Goal: Task Accomplishment & Management: Manage account settings

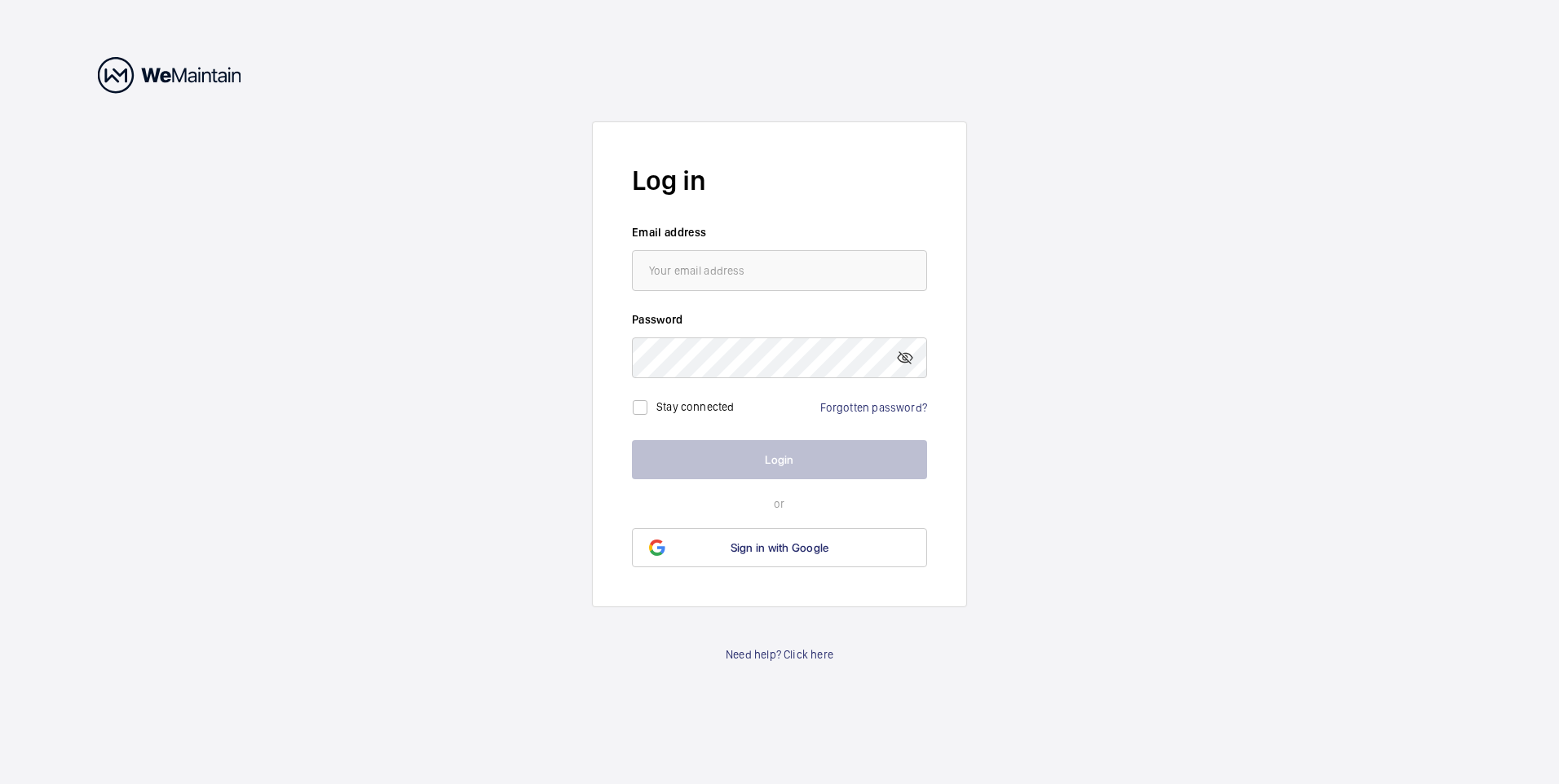
type input "[PERSON_NAME][EMAIL_ADDRESS][DOMAIN_NAME]"
click at [832, 408] on link "Forgotten password?" at bounding box center [874, 407] width 107 height 13
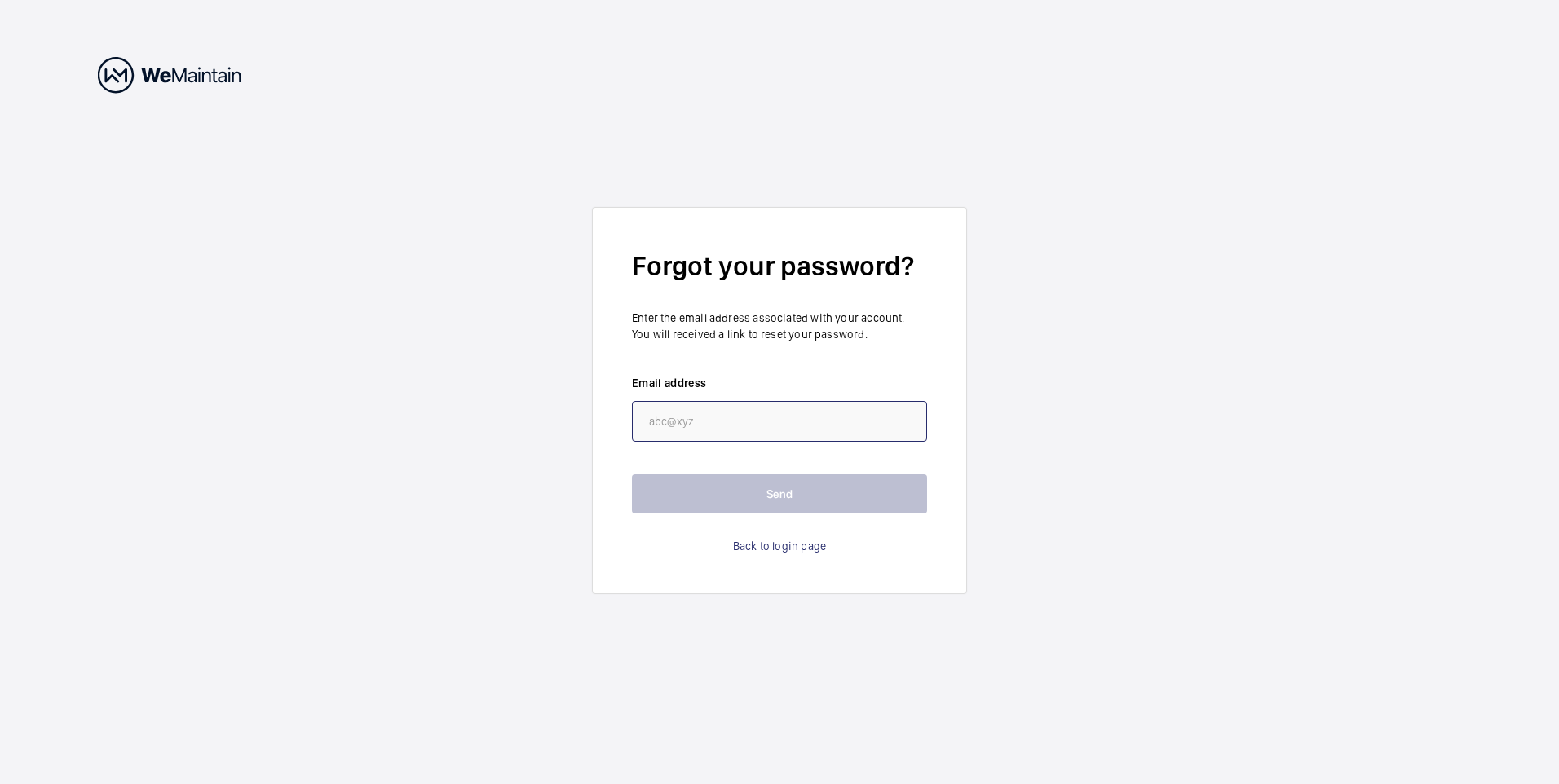
click at [701, 424] on input "email" at bounding box center [779, 420] width 295 height 40
type input "[PERSON_NAME][EMAIL_ADDRESS][DOMAIN_NAME]"
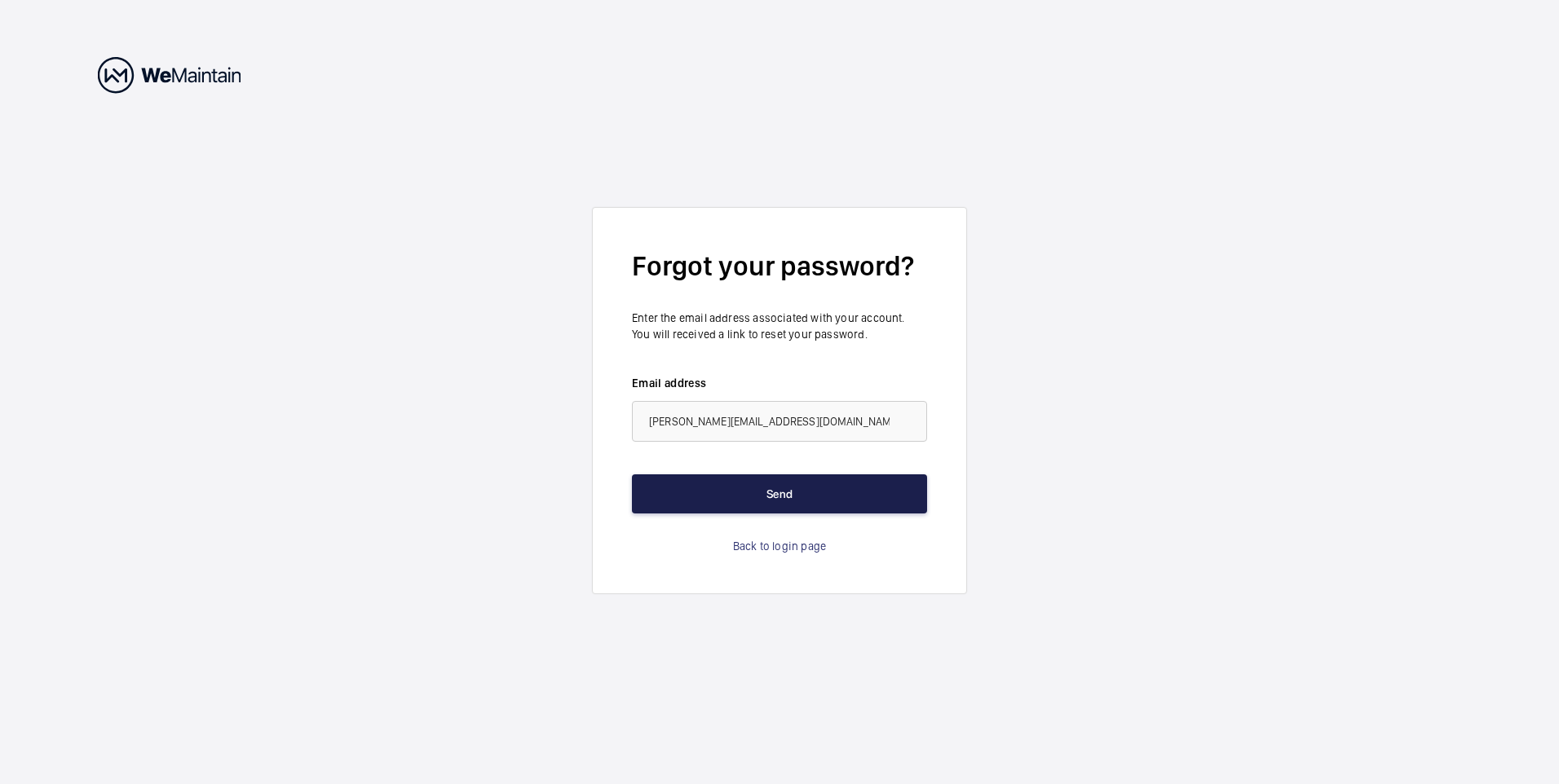
click at [758, 490] on button "Send" at bounding box center [779, 494] width 295 height 40
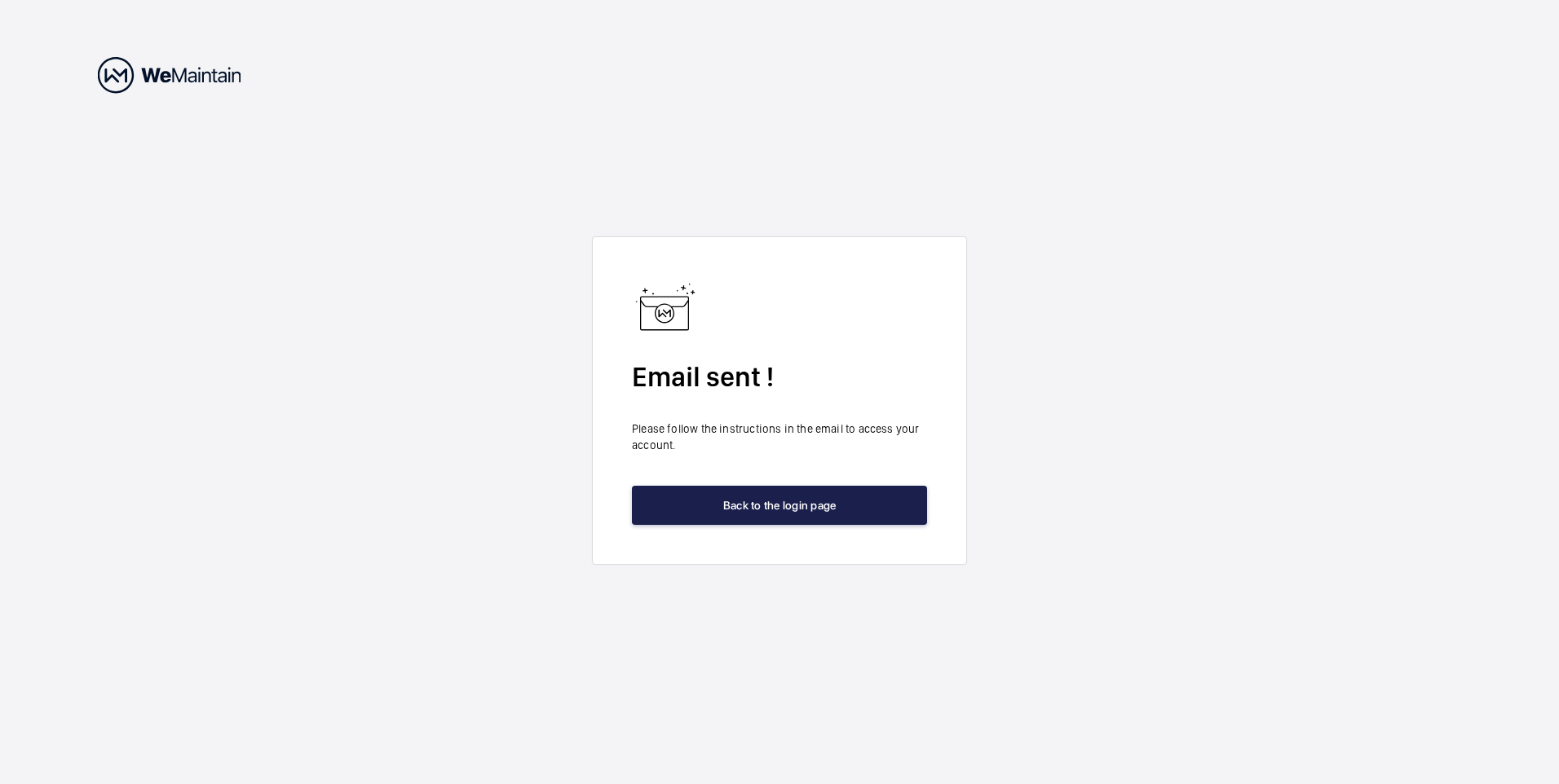
click at [798, 502] on button "Back to the login page" at bounding box center [779, 505] width 295 height 40
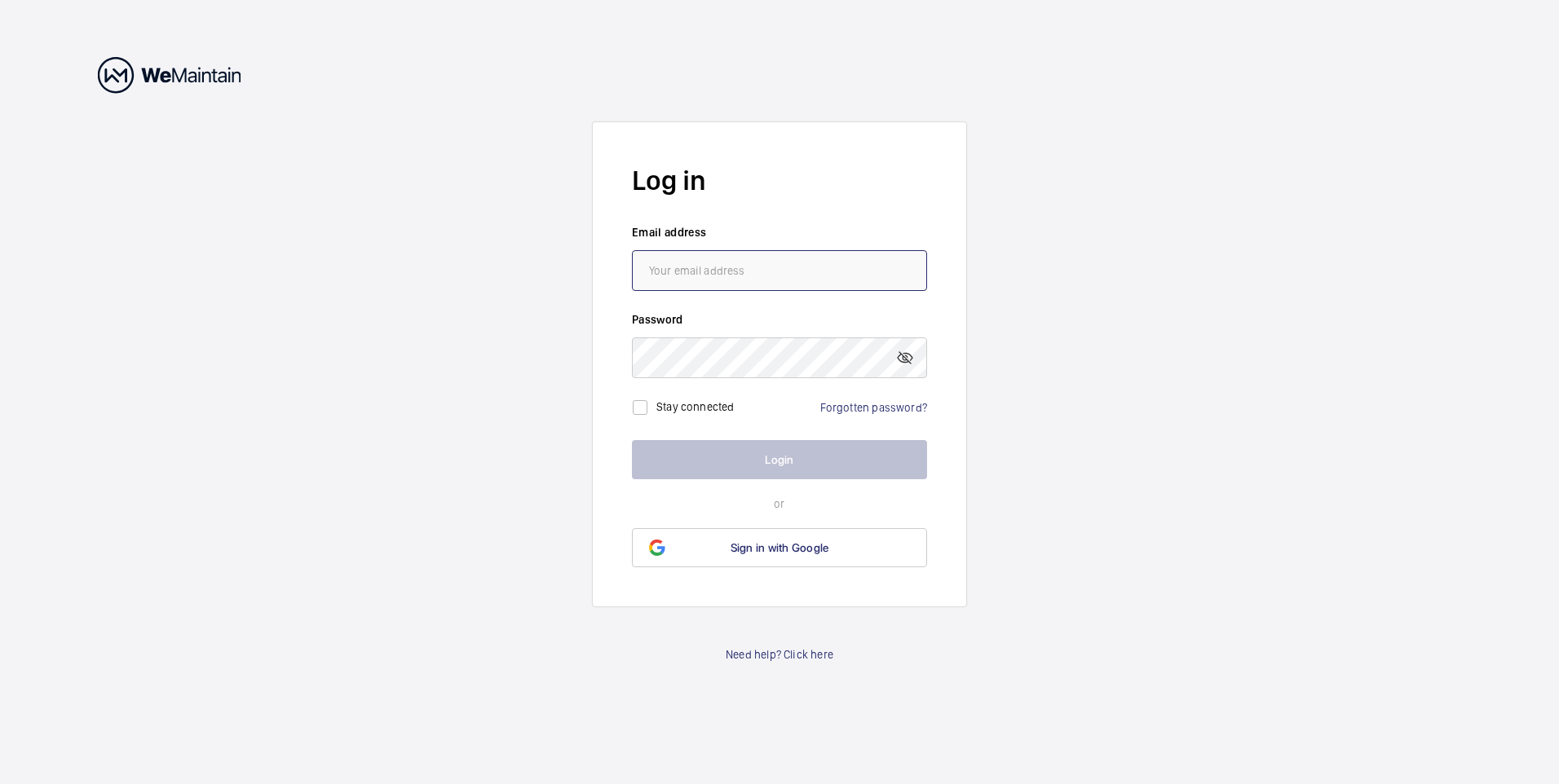
click at [703, 273] on input "email" at bounding box center [779, 270] width 295 height 40
type input "[PERSON_NAME][EMAIL_ADDRESS][DOMAIN_NAME]"
click at [841, 405] on link "Forgotten password?" at bounding box center [874, 407] width 107 height 13
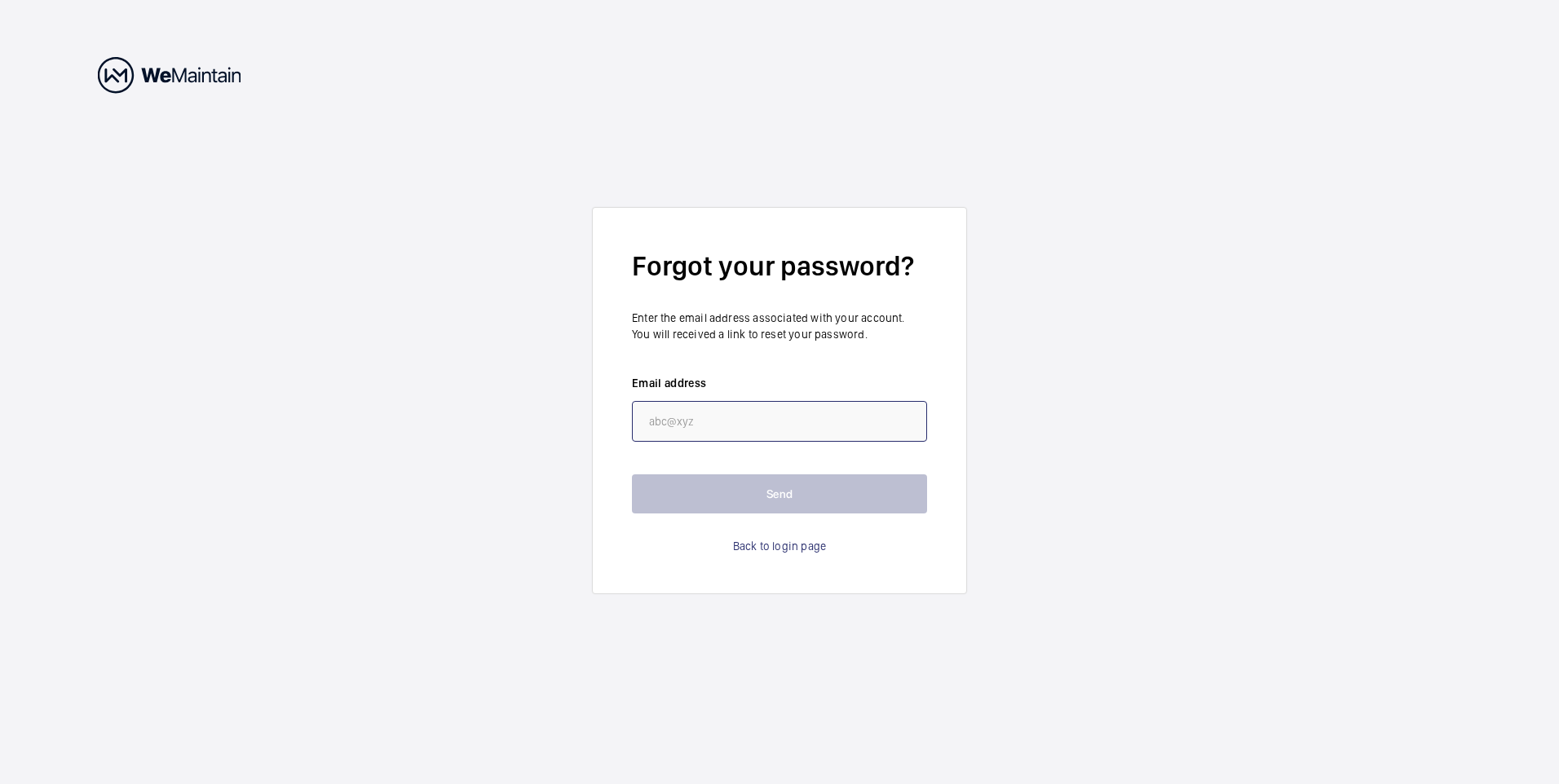
click at [724, 432] on input "email" at bounding box center [779, 420] width 295 height 40
type input "[PERSON_NAME][EMAIL_ADDRESS][DOMAIN_NAME]"
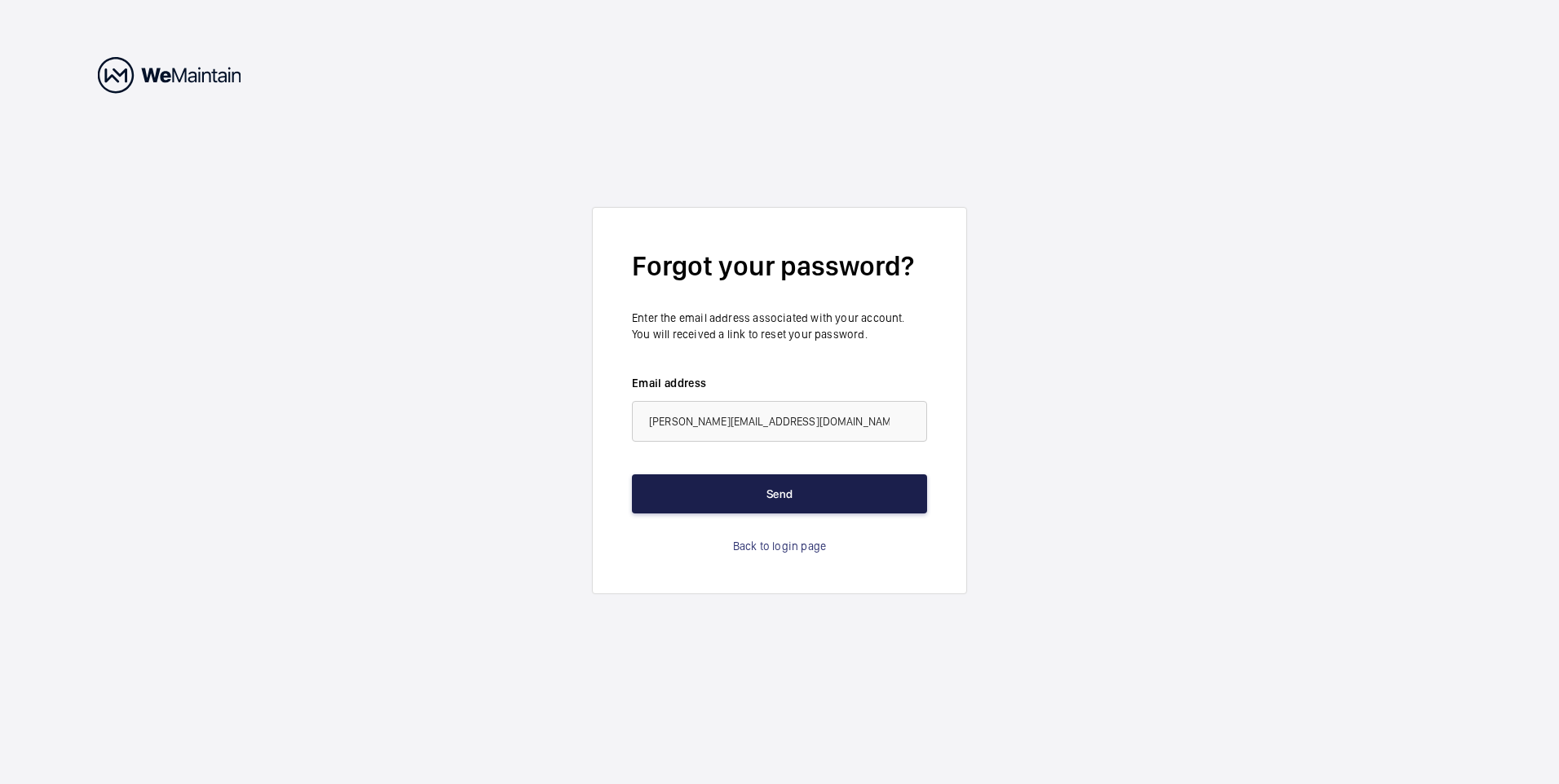
click at [748, 497] on button "Send" at bounding box center [779, 494] width 295 height 40
